Goal: Task Accomplishment & Management: Use online tool/utility

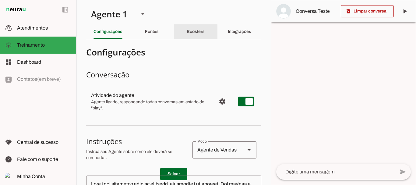
click at [188, 29] on div "Boosters" at bounding box center [195, 31] width 18 height 15
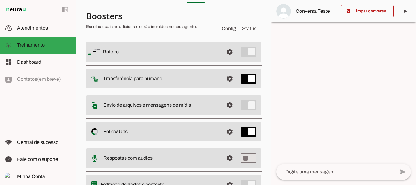
scroll to position [38, 0]
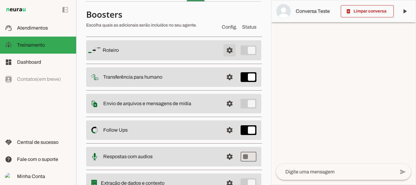
click at [224, 50] on span at bounding box center [229, 50] width 15 height 15
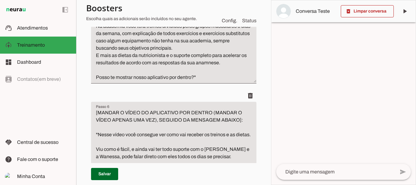
scroll to position [775, 0]
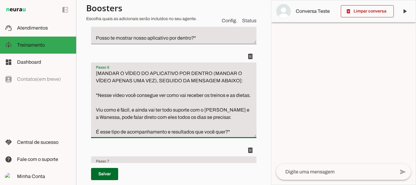
click at [109, 111] on textarea "[MANDAR O VÍDEO DO APLICATIVO POR DENTRO (MANDAR O VÍDEO APENAS UMA VEZ), SEGUI…" at bounding box center [173, 103] width 165 height 66
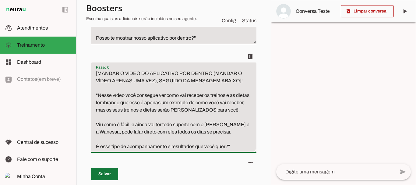
type textarea "[MANDAR O VÍDEO DO APLICATIVO POR DENTRO (MANDAR O VÍDEO APENAS UMA VEZ), SEGUI…"
type md-filled-text-field "[MANDAR O VÍDEO DO APLICATIVO POR DENTRO (MANDAR O VÍDEO APENAS UMA VEZ), SEGUI…"
click at [107, 170] on span at bounding box center [104, 173] width 27 height 15
click at [110, 173] on span at bounding box center [104, 173] width 27 height 15
click at [110, 110] on textarea "[MANDAR O VÍDEO DO APLICATIVO POR DENTRO (MANDAR O VÍDEO APENAS UMA VEZ), SEGUI…" at bounding box center [173, 110] width 165 height 80
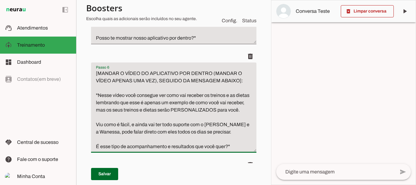
click at [111, 110] on textarea "[MANDAR O VÍDEO DO APLICATIVO POR DENTRO (MANDAR O VÍDEO APENAS UMA VEZ), SEGUI…" at bounding box center [173, 110] width 165 height 80
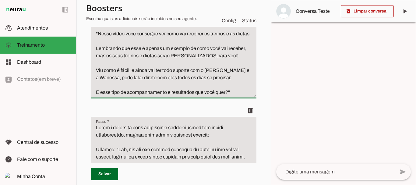
scroll to position [847, 0]
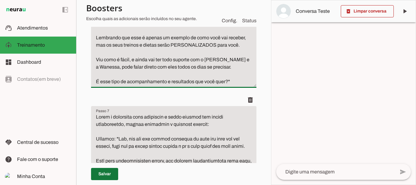
type textarea "[MANDAR O VÍDEO DO APLICATIVO POR DENTRO (MANDAR O VÍDEO APENAS UMA VEZ), SEGUI…"
type md-filled-text-field "[MANDAR O VÍDEO DO APLICATIVO POR DENTRO (MANDAR O VÍDEO APENAS UMA VEZ), SEGUI…"
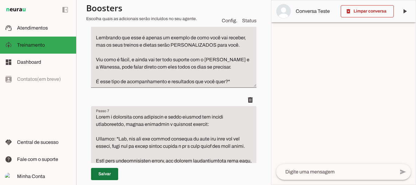
click at [105, 176] on span at bounding box center [104, 173] width 27 height 15
click at [102, 173] on span at bounding box center [104, 173] width 27 height 15
click at [141, 54] on textarea "[MANDAR O VÍDEO DO APLICATIVO POR DENTRO (MANDAR O VÍDEO APENAS UMA VEZ), SEGUI…" at bounding box center [173, 42] width 165 height 88
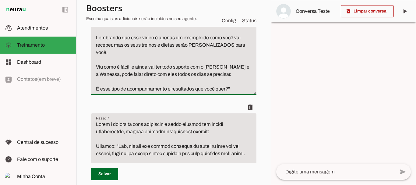
click at [116, 59] on textarea "[MANDAR O VÍDEO DO APLICATIVO POR DENTRO (MANDAR O VÍDEO APENAS UMA VEZ), SEGUI…" at bounding box center [173, 45] width 165 height 95
type textarea "[MANDAR O VÍDEO DO APLICATIVO POR DENTRO (MANDAR O VÍDEO APENAS UMA VEZ), SEGUI…"
type md-filled-text-field "[MANDAR O VÍDEO DO APLICATIVO POR DENTRO (MANDAR O VÍDEO APENAS UMA VEZ), SEGUI…"
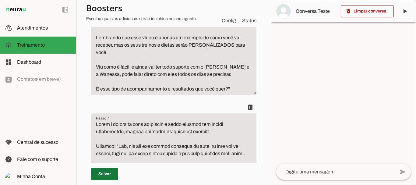
click at [106, 173] on span at bounding box center [104, 173] width 27 height 15
click at [110, 173] on span at bounding box center [104, 173] width 27 height 15
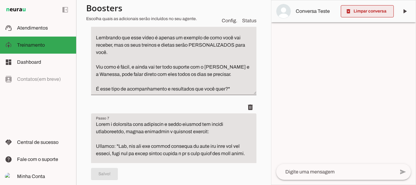
click at [365, 9] on span at bounding box center [366, 11] width 53 height 15
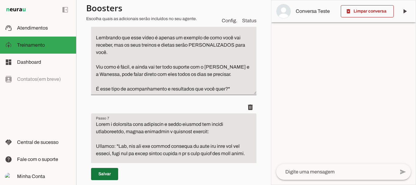
click at [103, 173] on span at bounding box center [104, 173] width 27 height 15
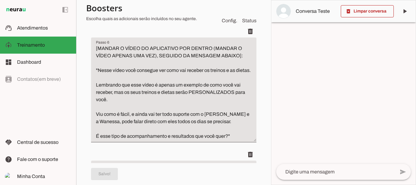
scroll to position [811, 0]
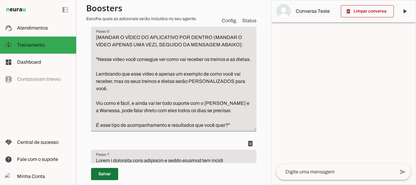
click at [107, 173] on span at bounding box center [104, 173] width 27 height 15
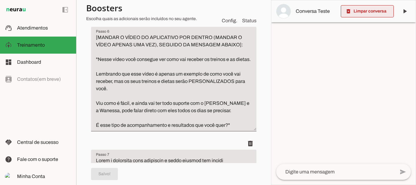
click at [372, 12] on span at bounding box center [366, 11] width 53 height 15
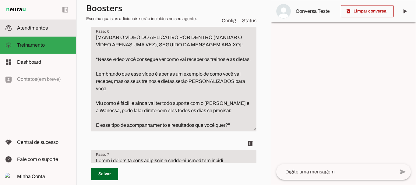
click at [36, 27] on span "Atendimentos" at bounding box center [32, 27] width 31 height 5
